Goal: Find specific page/section: Find specific page/section

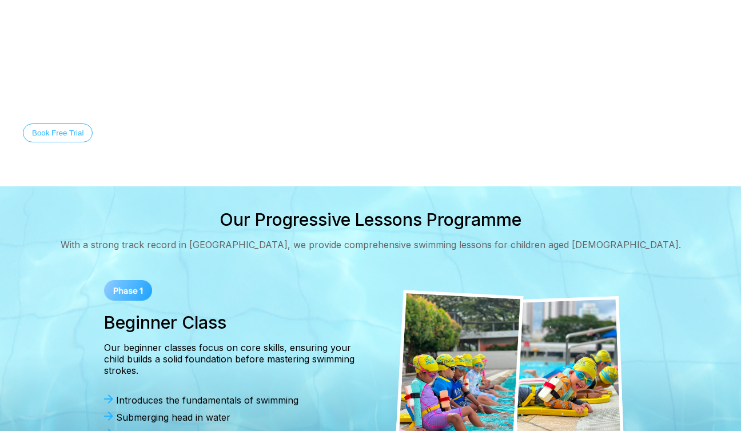
scroll to position [118, 0]
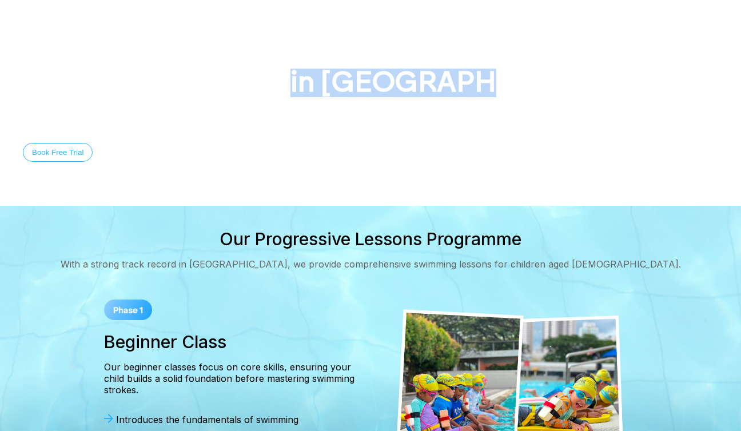
drag, startPoint x: 292, startPoint y: 90, endPoint x: 504, endPoint y: 96, distance: 211.7
click at [504, 96] on div "Welcome to The Swim Starter Swimming Lessons in [GEOGRAPHIC_DATA] Equip your ch…" at bounding box center [370, 104] width 741 height 125
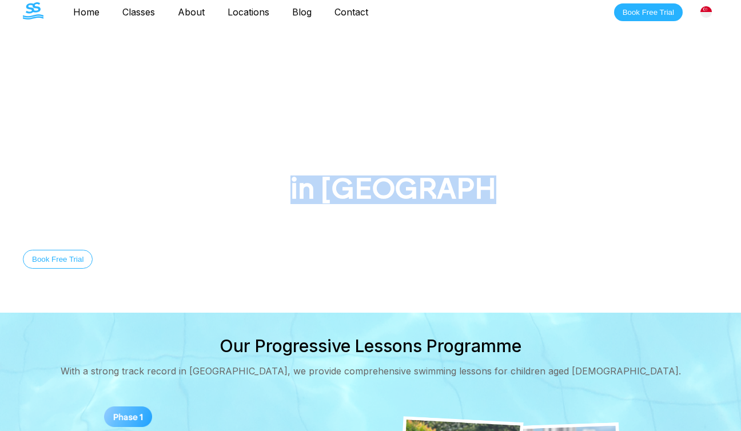
scroll to position [0, 0]
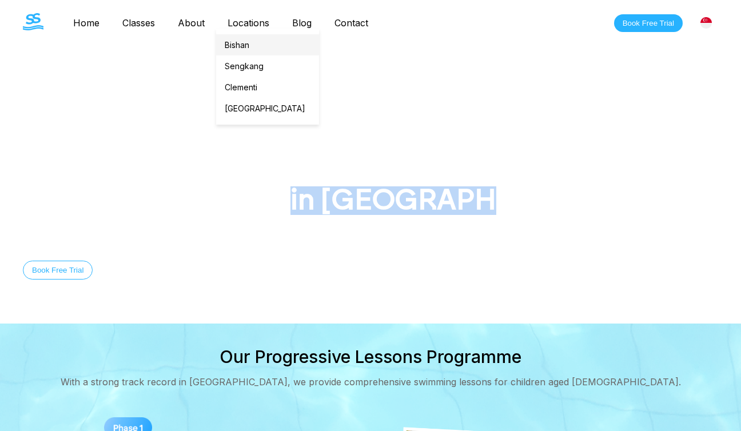
click at [241, 38] on link "Bishan" at bounding box center [267, 44] width 103 height 21
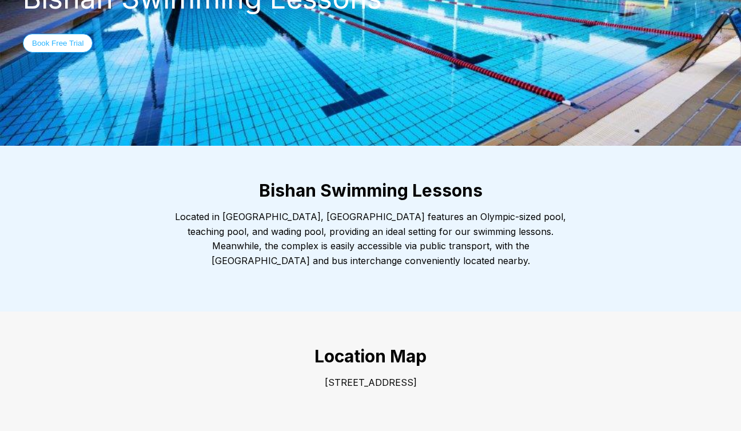
scroll to position [396, 0]
